Goal: Transaction & Acquisition: Book appointment/travel/reservation

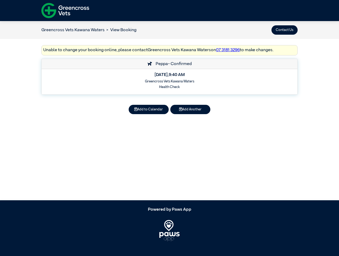
click at [284, 30] on button "Contact Us" at bounding box center [284, 29] width 26 height 9
click at [149, 109] on button "Add to Calendar" at bounding box center [149, 109] width 40 height 9
click at [190, 109] on button "Add Another" at bounding box center [190, 109] width 40 height 9
